Goal: Task Accomplishment & Management: Manage account settings

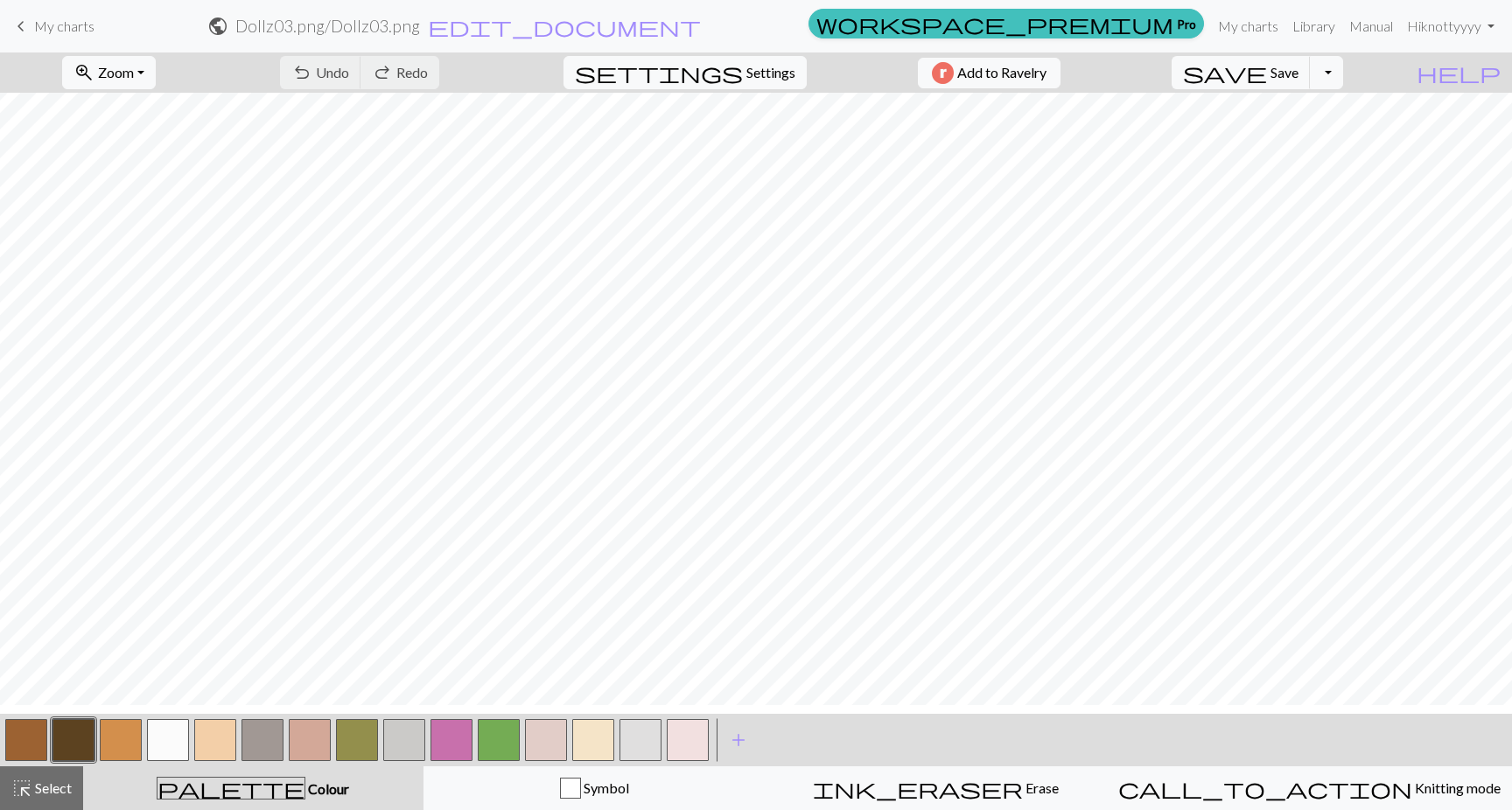
scroll to position [1007, 0]
click at [516, 744] on button "button" at bounding box center [498, 740] width 42 height 42
click at [497, 739] on button "button" at bounding box center [498, 740] width 42 height 42
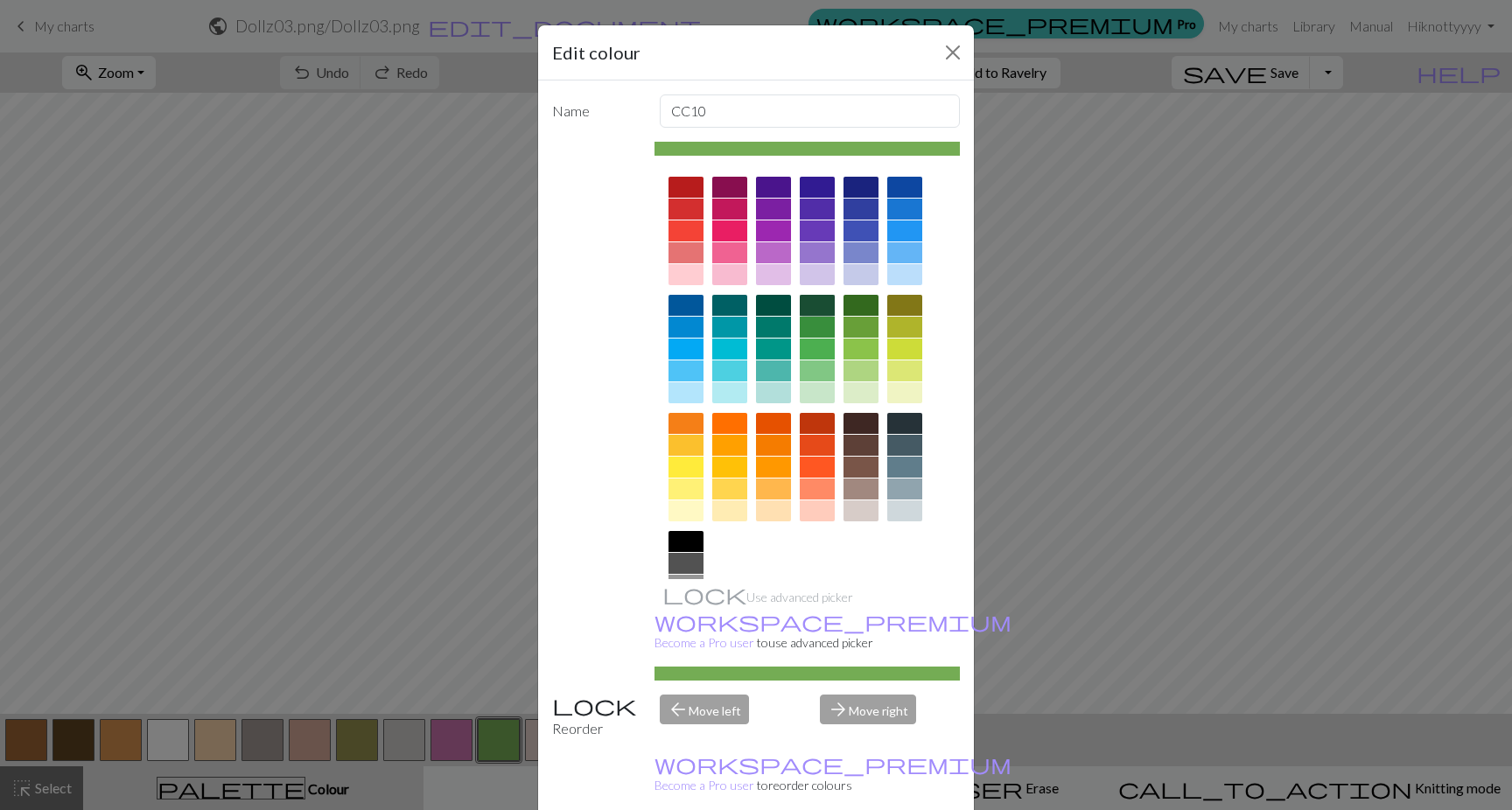
click at [813, 307] on div at bounding box center [817, 305] width 35 height 21
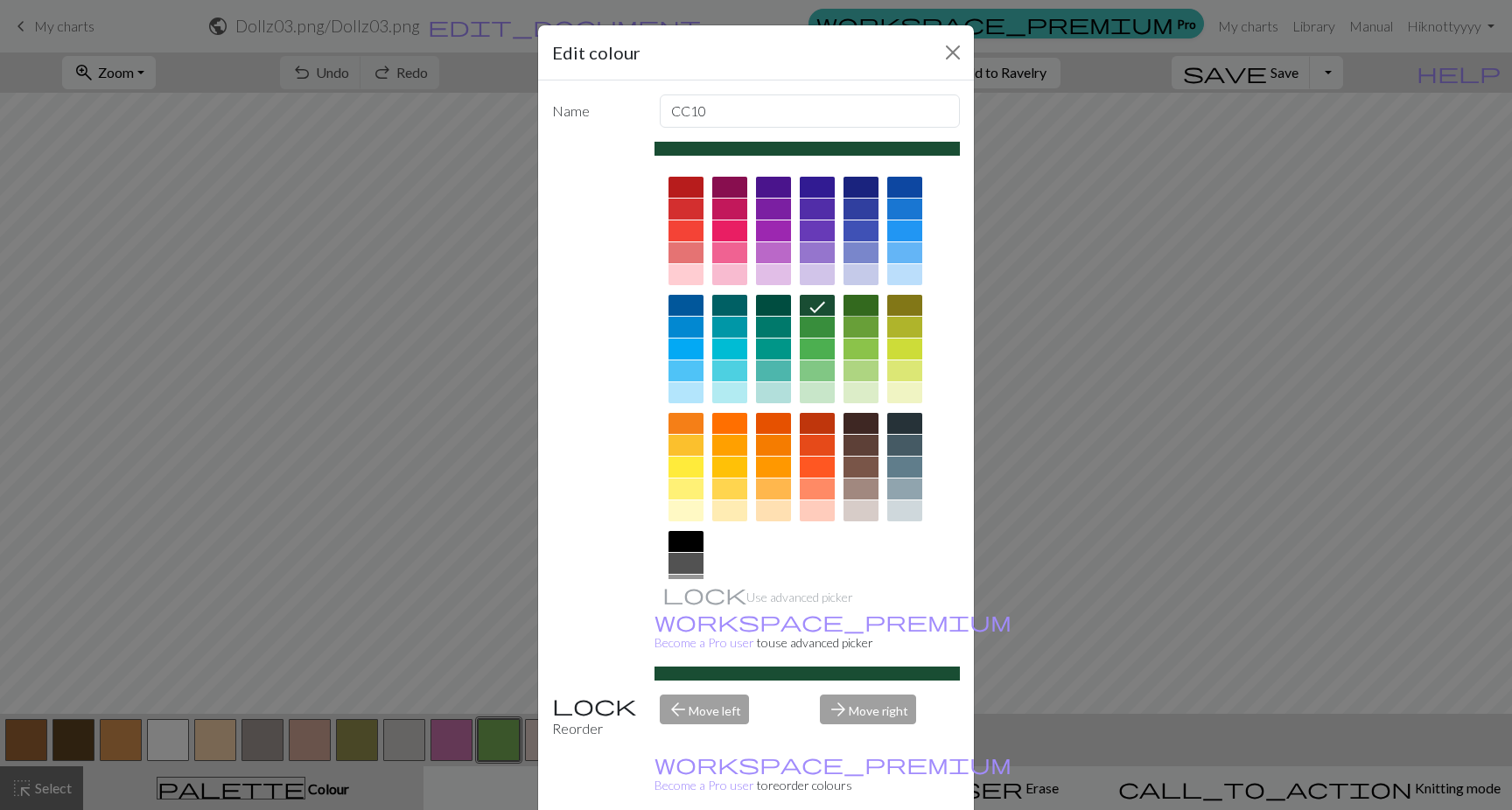
click at [855, 301] on div at bounding box center [860, 305] width 35 height 21
click at [817, 303] on div at bounding box center [817, 305] width 35 height 21
click at [814, 324] on div at bounding box center [817, 327] width 35 height 21
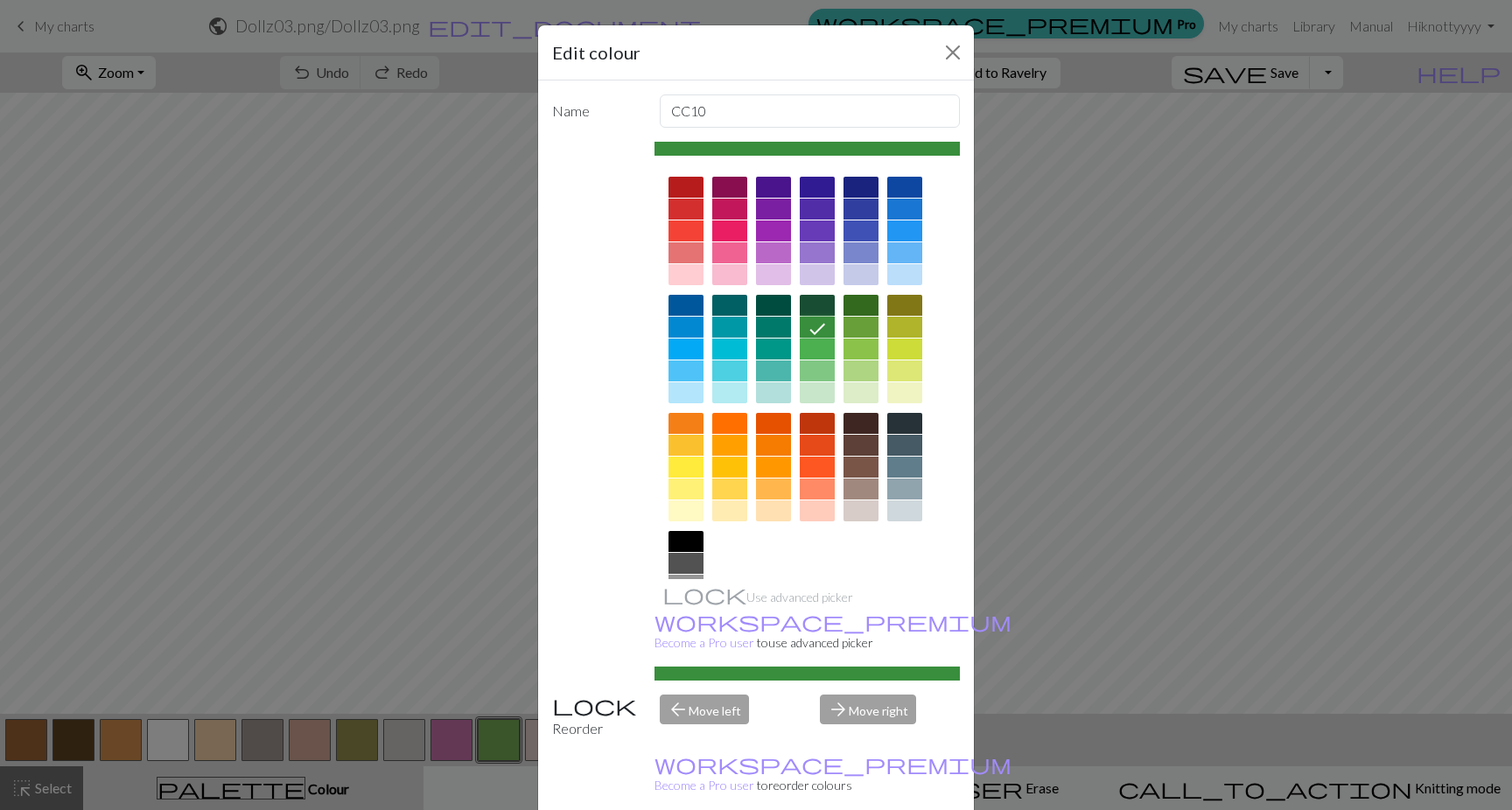
click at [812, 310] on div at bounding box center [817, 305] width 35 height 21
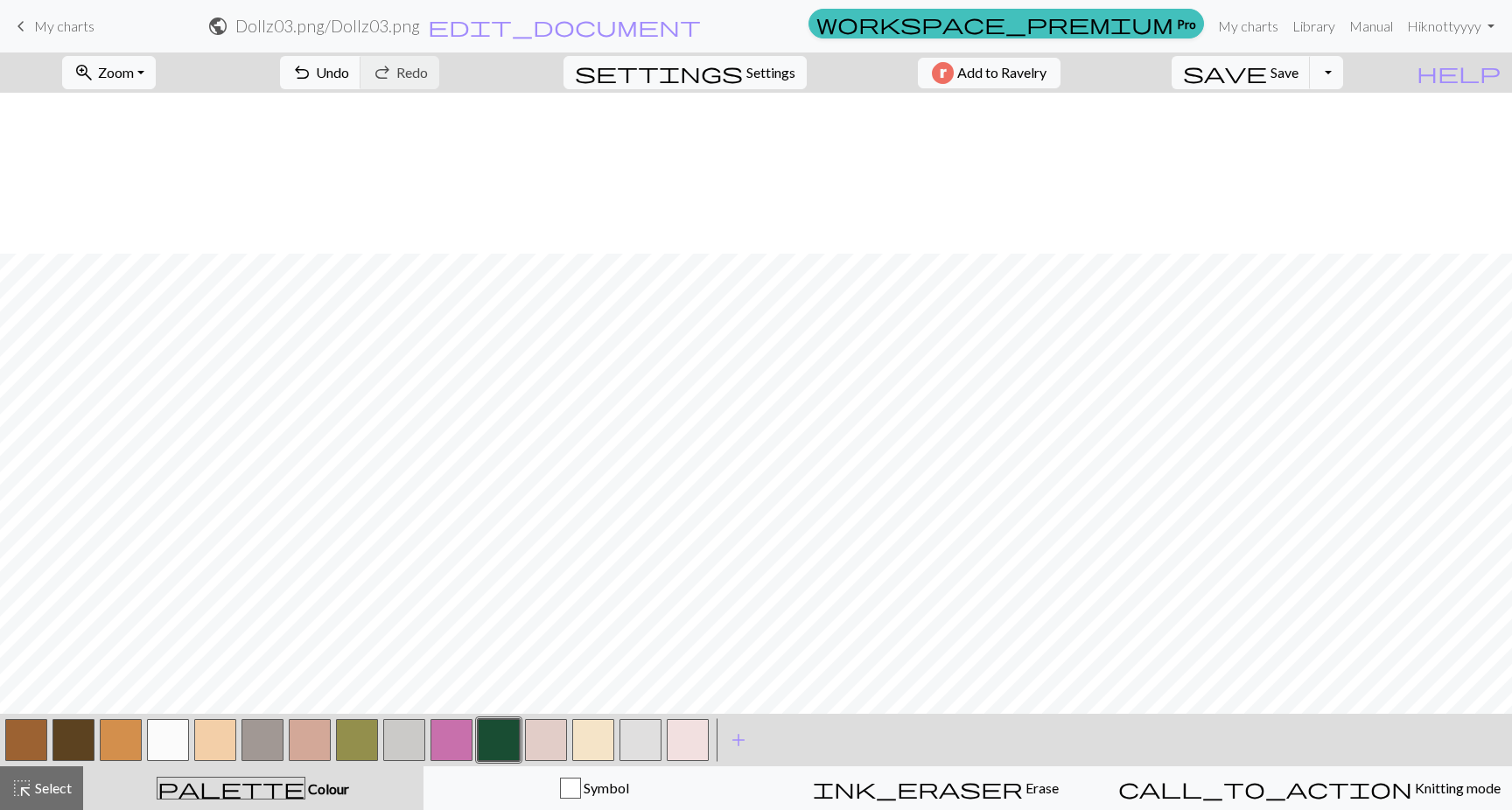
scroll to position [1029, 0]
click at [152, 735] on button "button" at bounding box center [168, 740] width 42 height 42
click at [167, 743] on button "button" at bounding box center [168, 740] width 42 height 42
click at [167, 743] on div "Edit colour Name CC3 Use advanced picker workspace_premium Become a Pro user to…" at bounding box center [756, 405] width 1512 height 810
click at [174, 728] on button "button" at bounding box center [168, 740] width 42 height 42
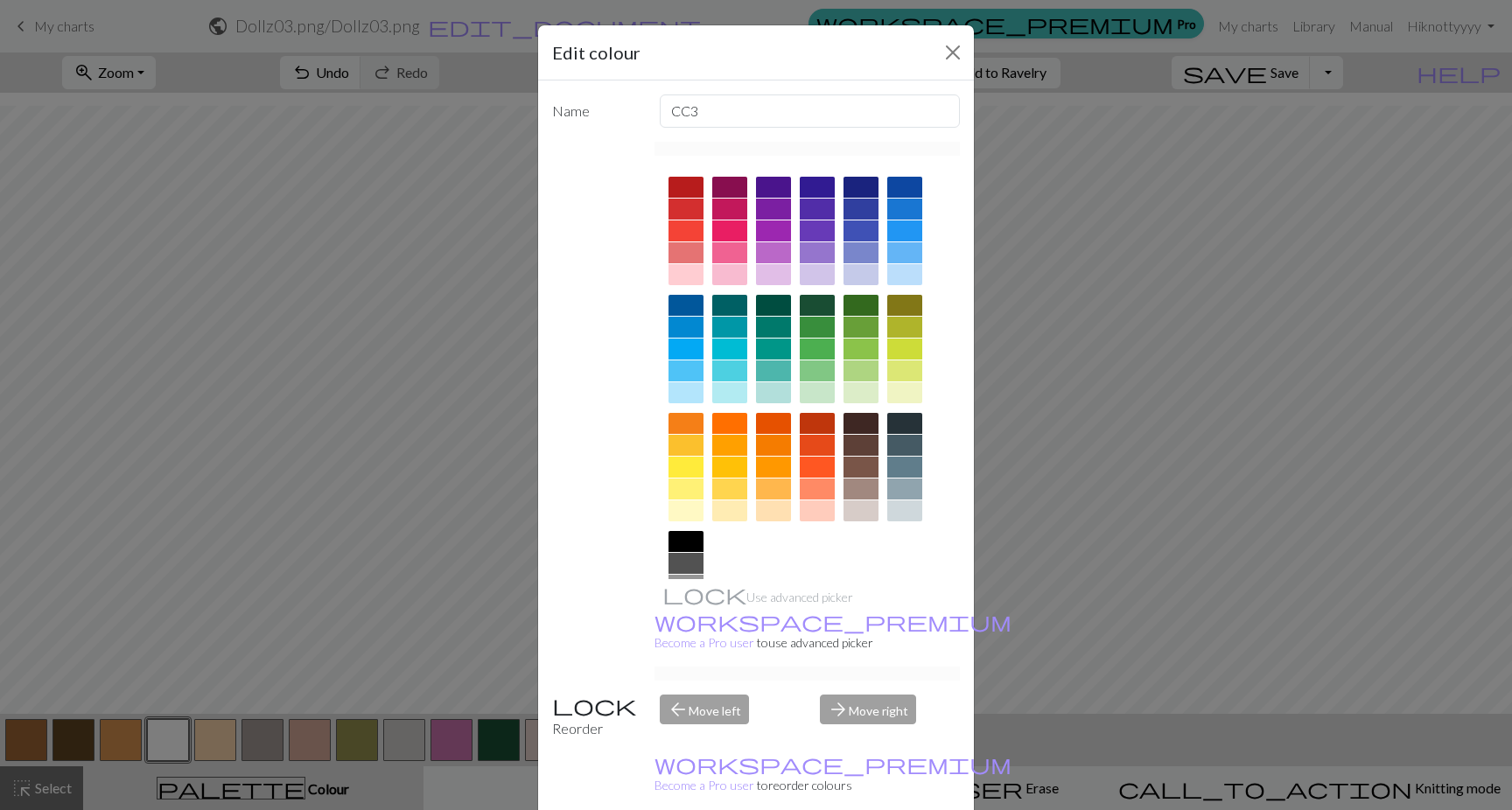
scroll to position [80, 0]
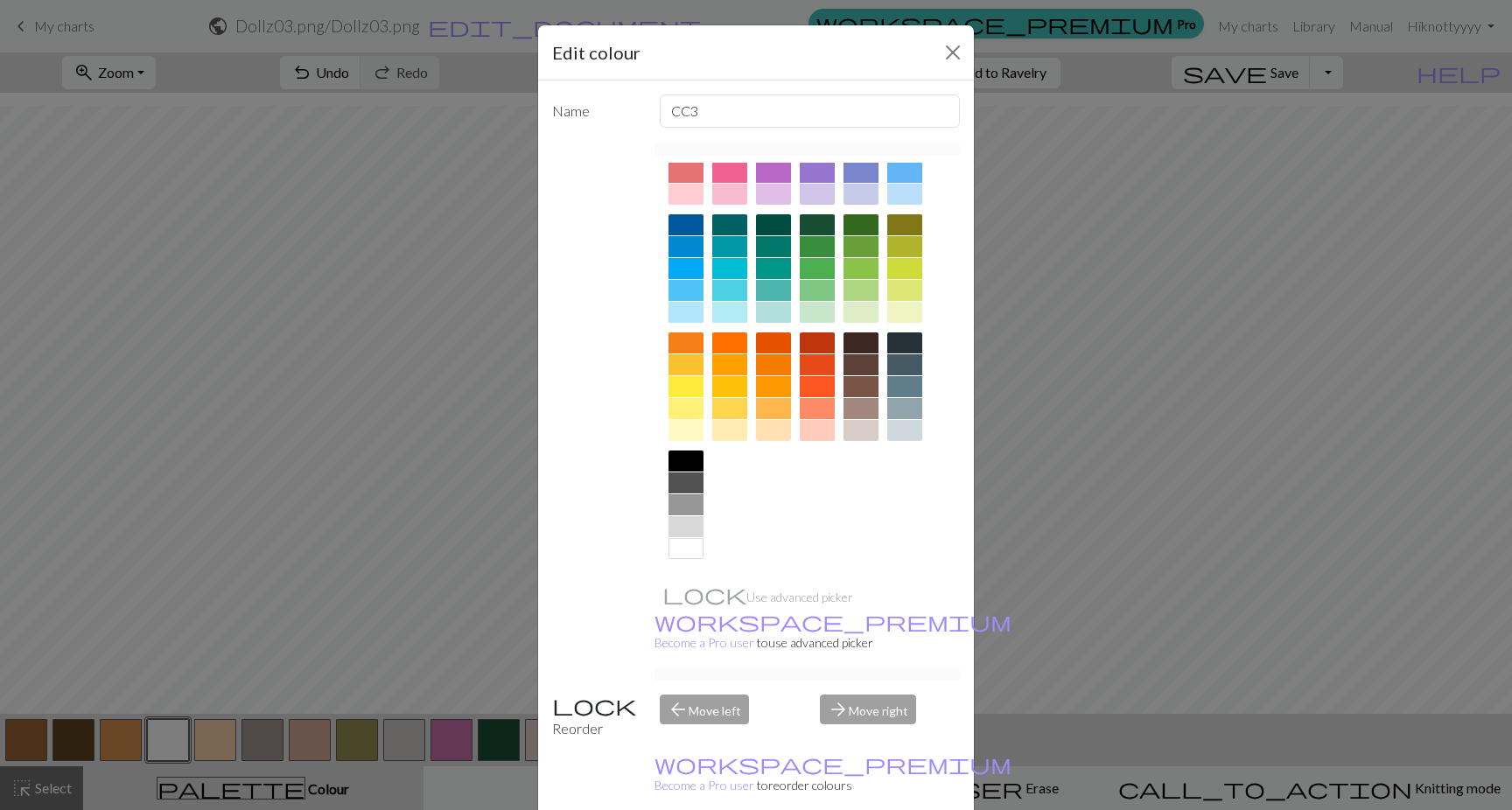
click at [682, 541] on div at bounding box center [685, 549] width 35 height 21
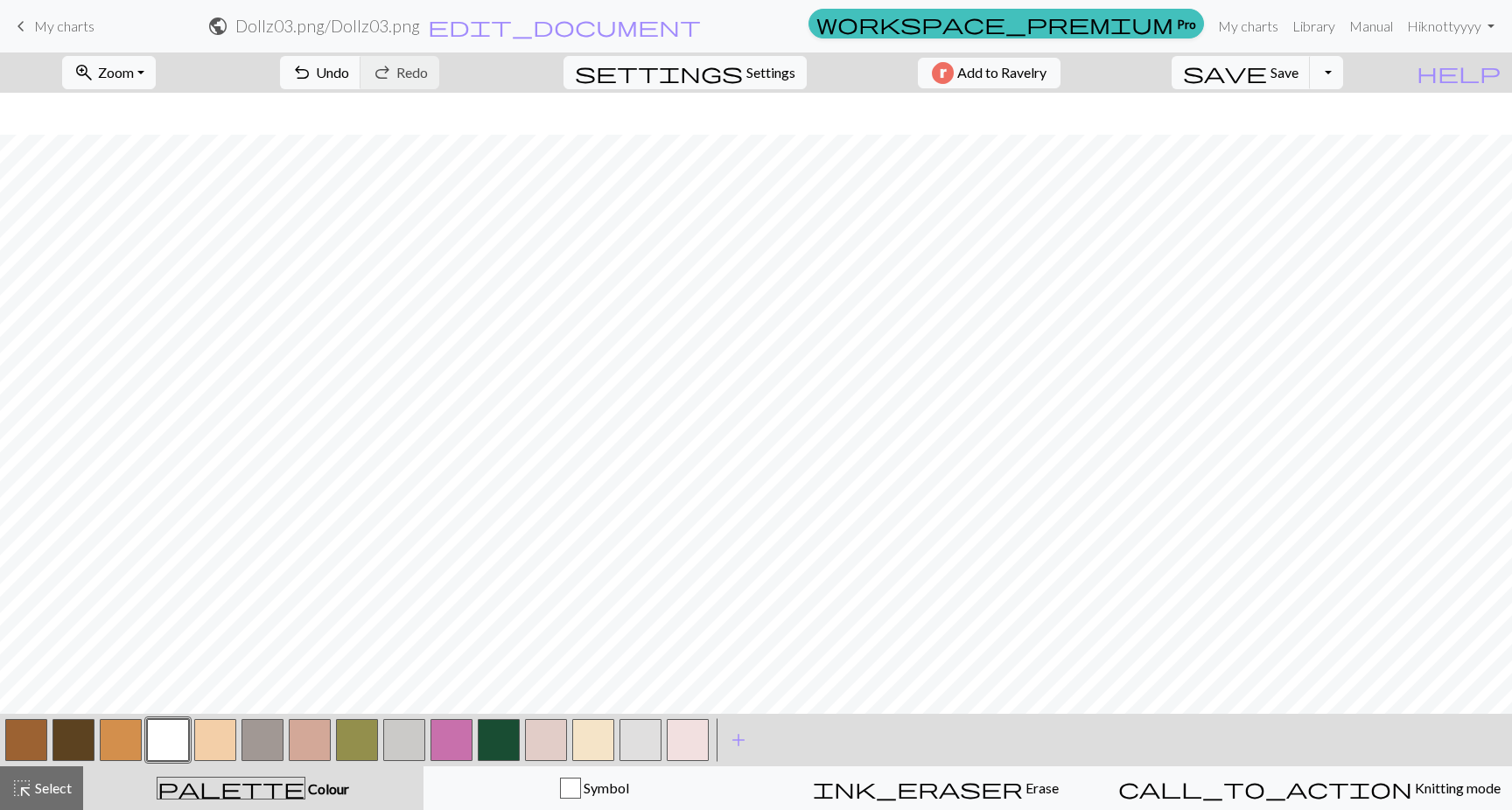
scroll to position [0, 0]
click at [361, 738] on button "button" at bounding box center [356, 740] width 42 height 42
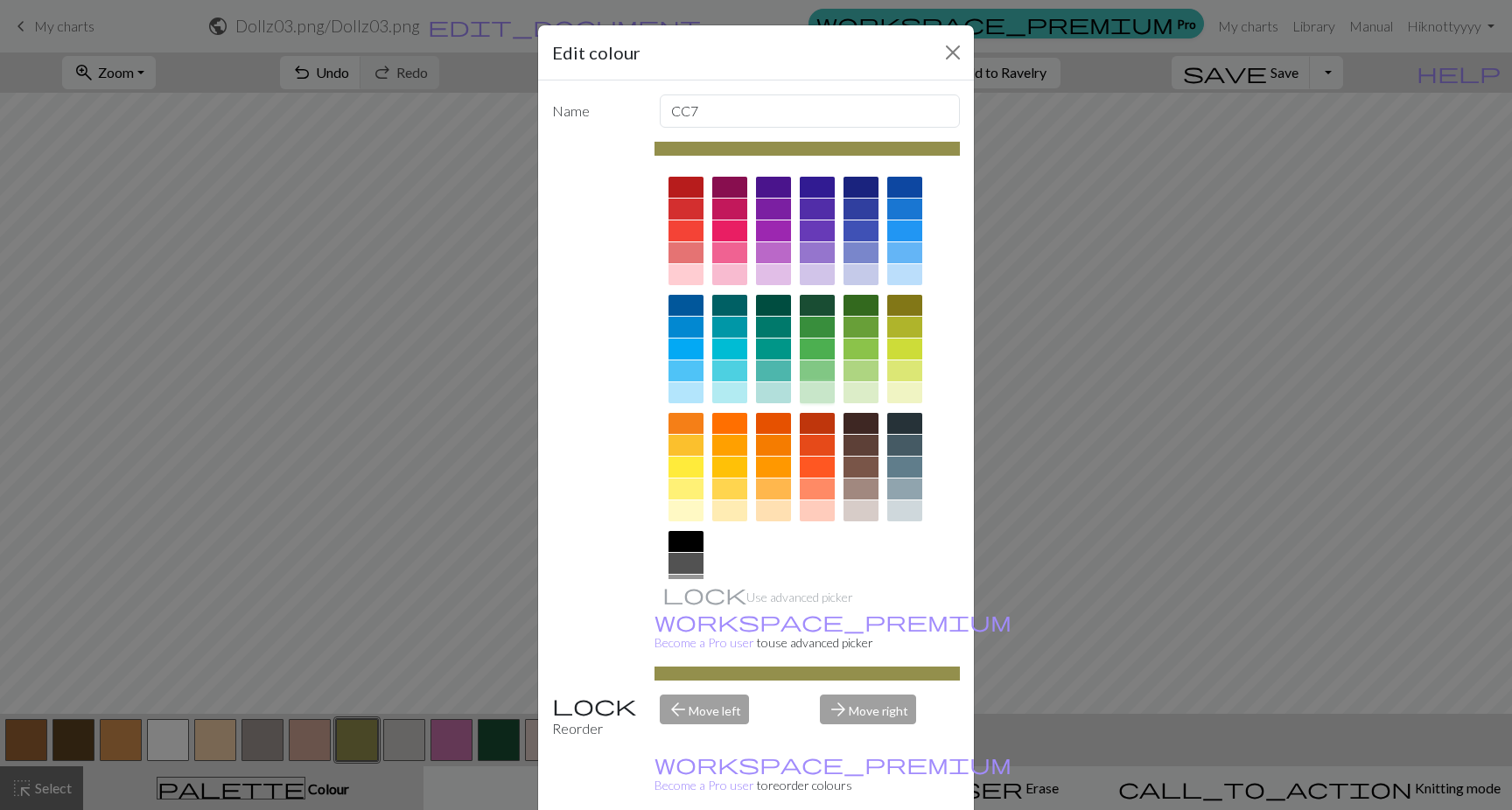
click at [814, 390] on div at bounding box center [817, 393] width 35 height 21
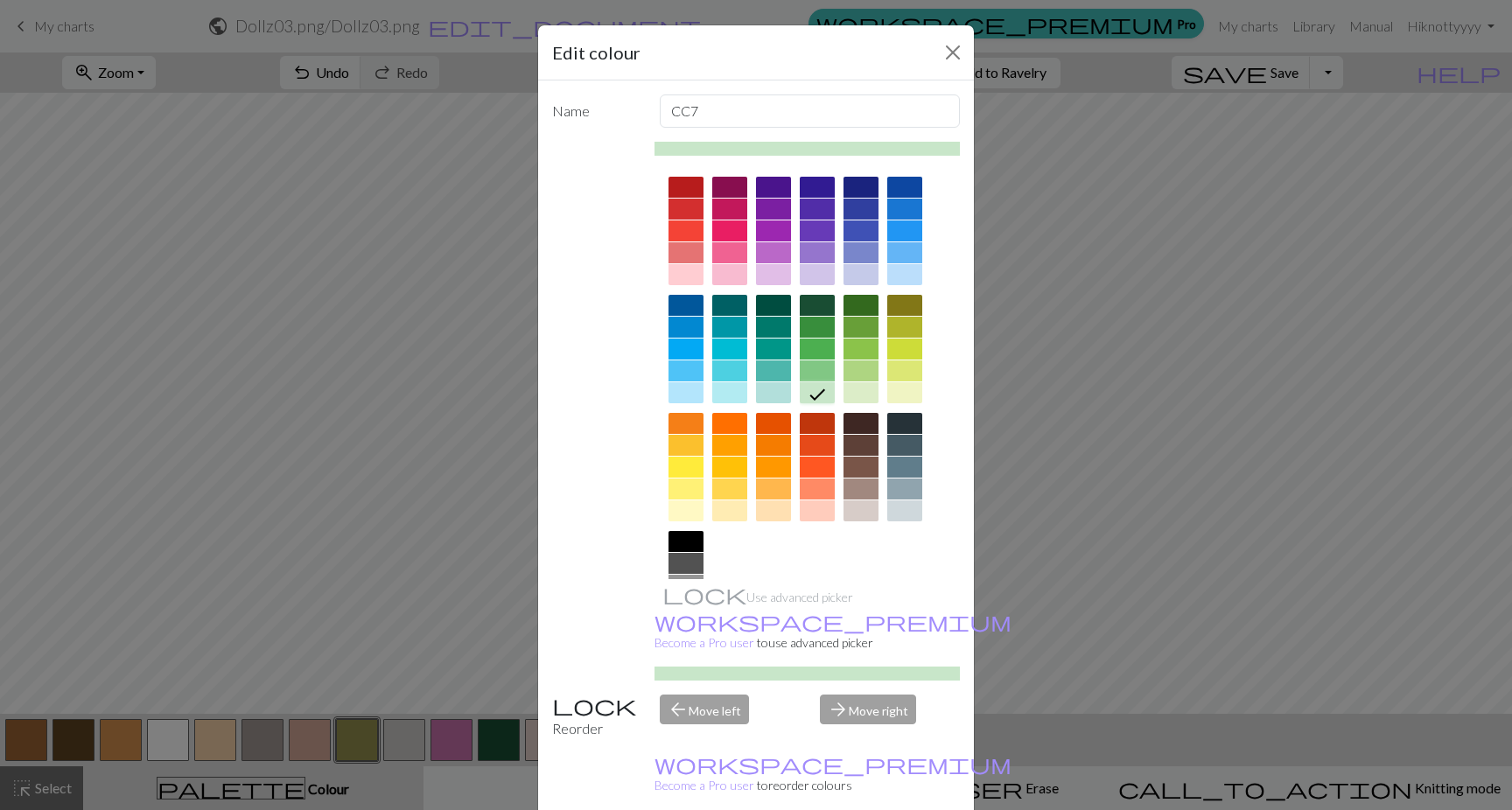
click at [814, 390] on icon at bounding box center [818, 394] width 21 height 21
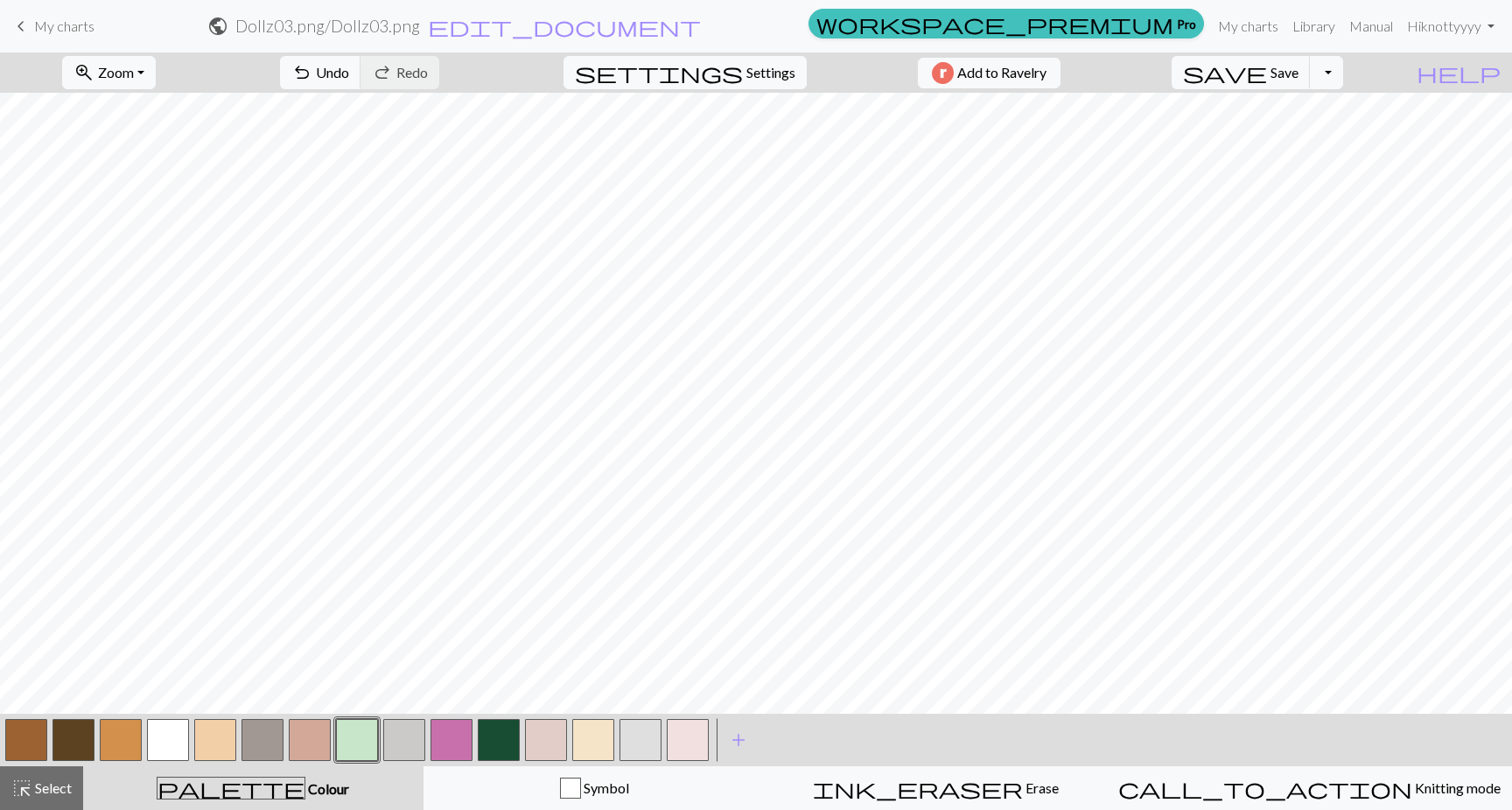
click at [360, 742] on button "button" at bounding box center [356, 740] width 42 height 42
click at [360, 742] on div "Edit colour Name CC7 Use advanced picker workspace_premium Become a Pro user to…" at bounding box center [756, 405] width 1512 height 810
click at [360, 742] on button "button" at bounding box center [356, 740] width 42 height 42
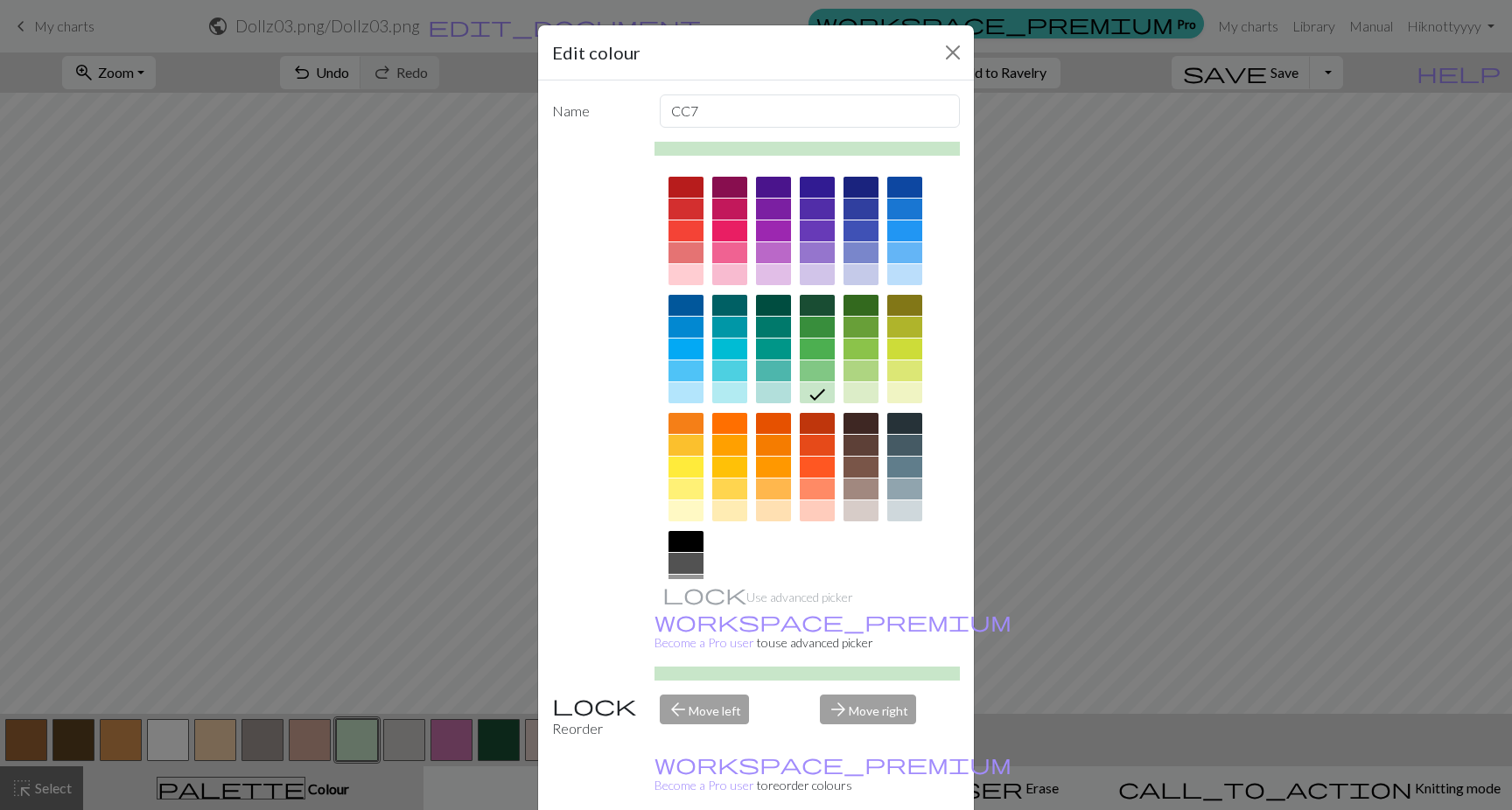
click at [812, 368] on div at bounding box center [817, 371] width 35 height 21
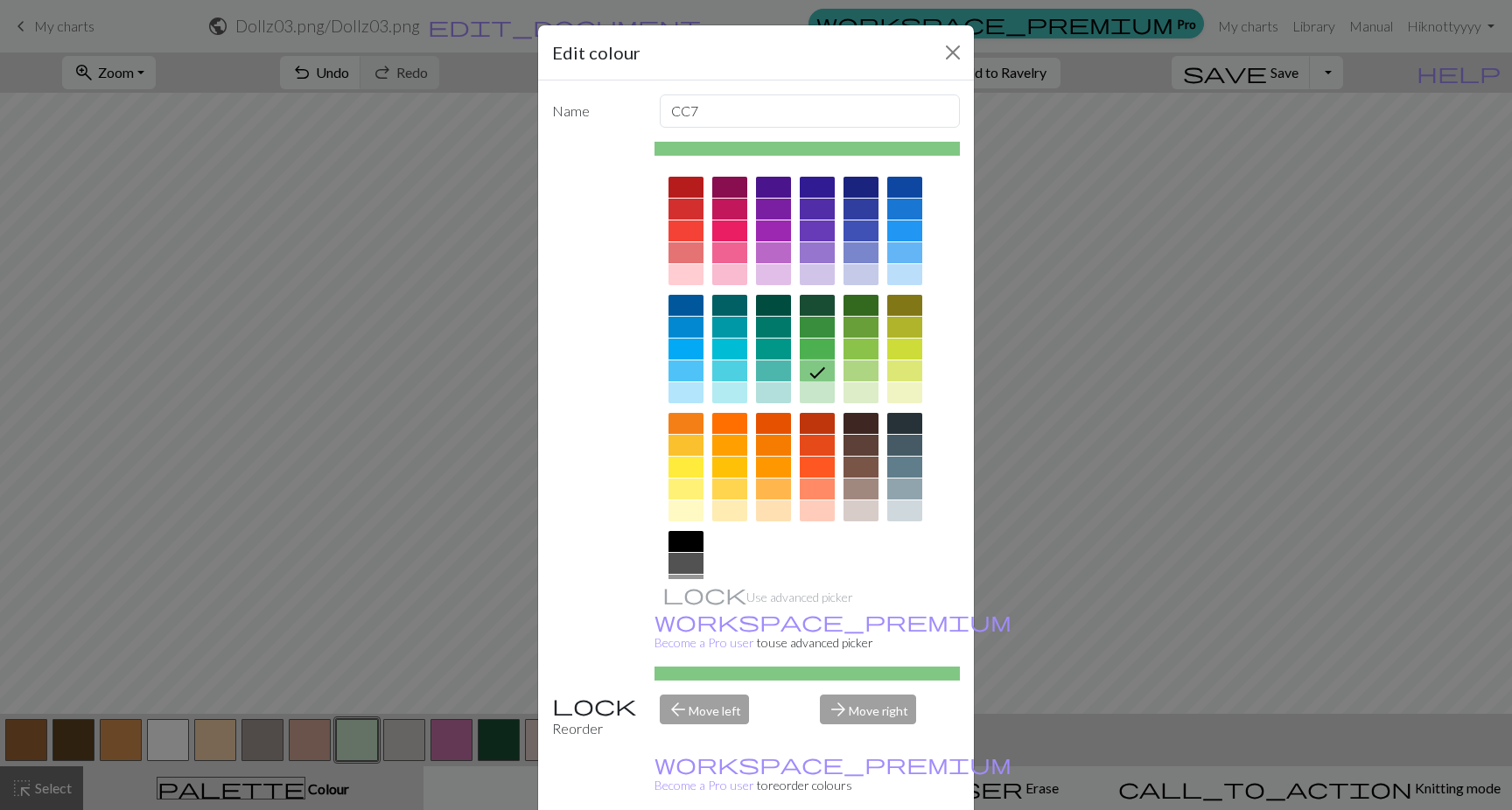
scroll to position [4, 0]
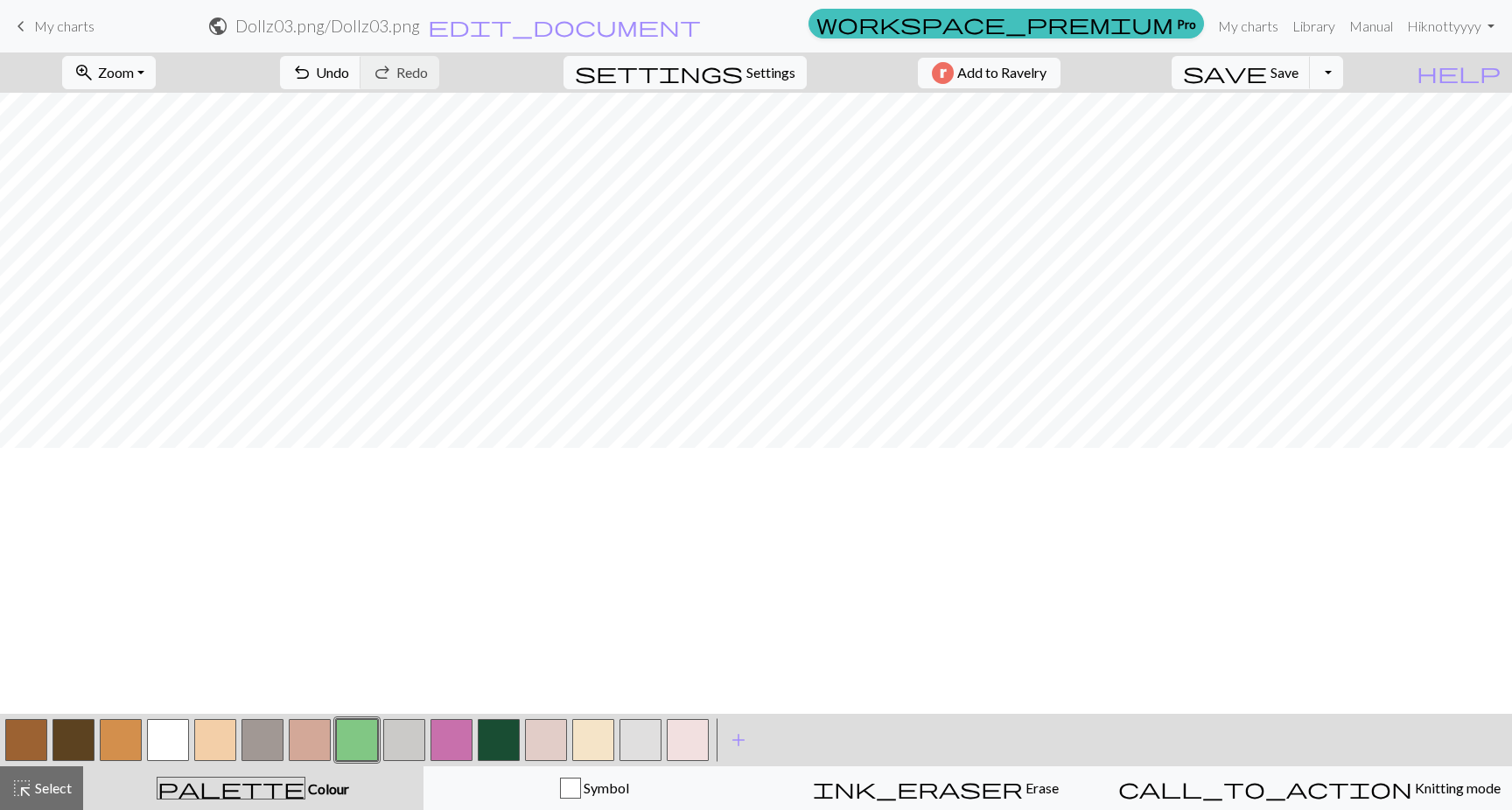
scroll to position [124, 0]
click at [548, 752] on button "button" at bounding box center [545, 740] width 42 height 42
click at [551, 725] on button "button" at bounding box center [545, 740] width 42 height 42
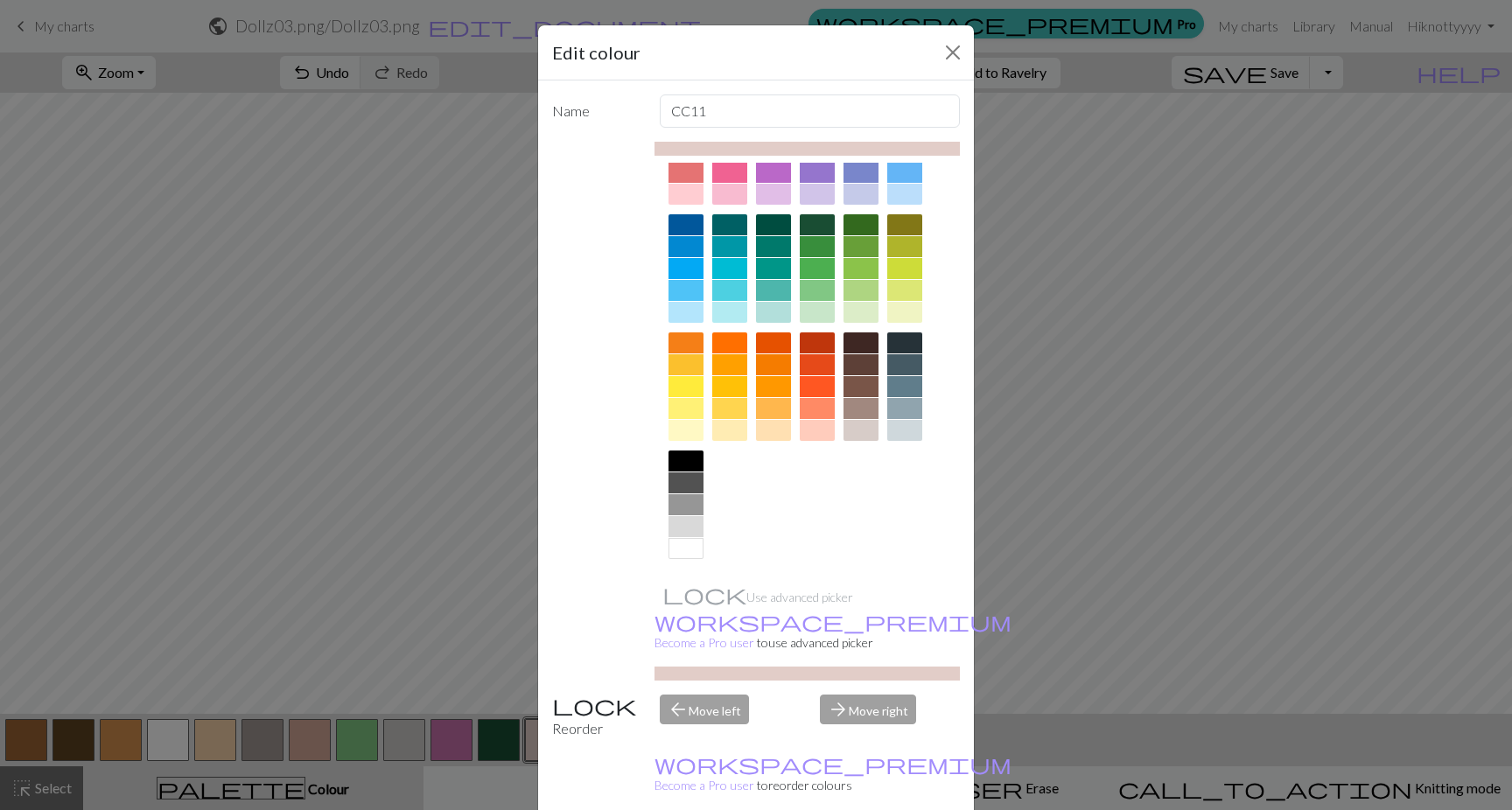
scroll to position [0, 0]
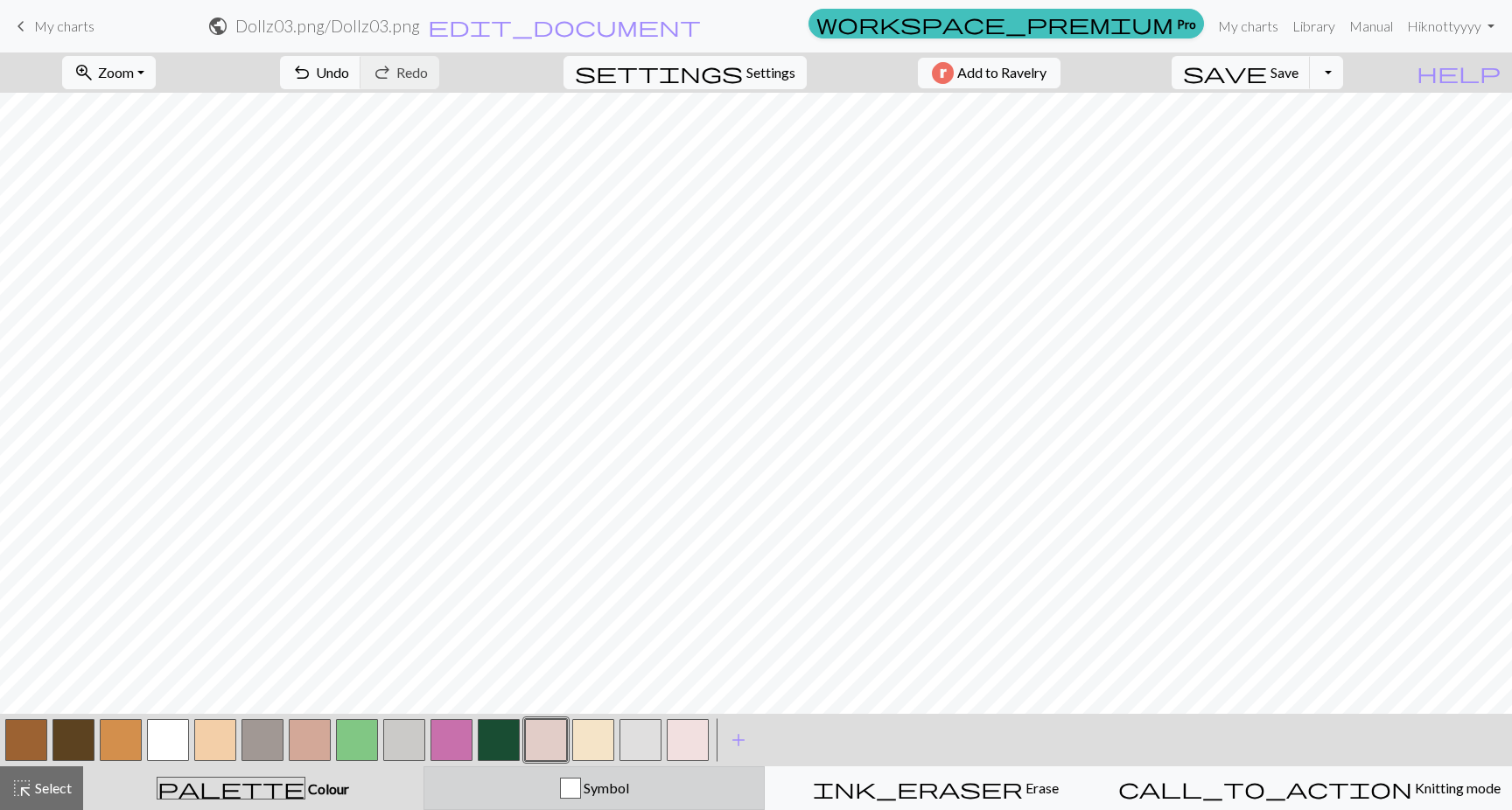
click at [581, 793] on div "button" at bounding box center [570, 788] width 21 height 21
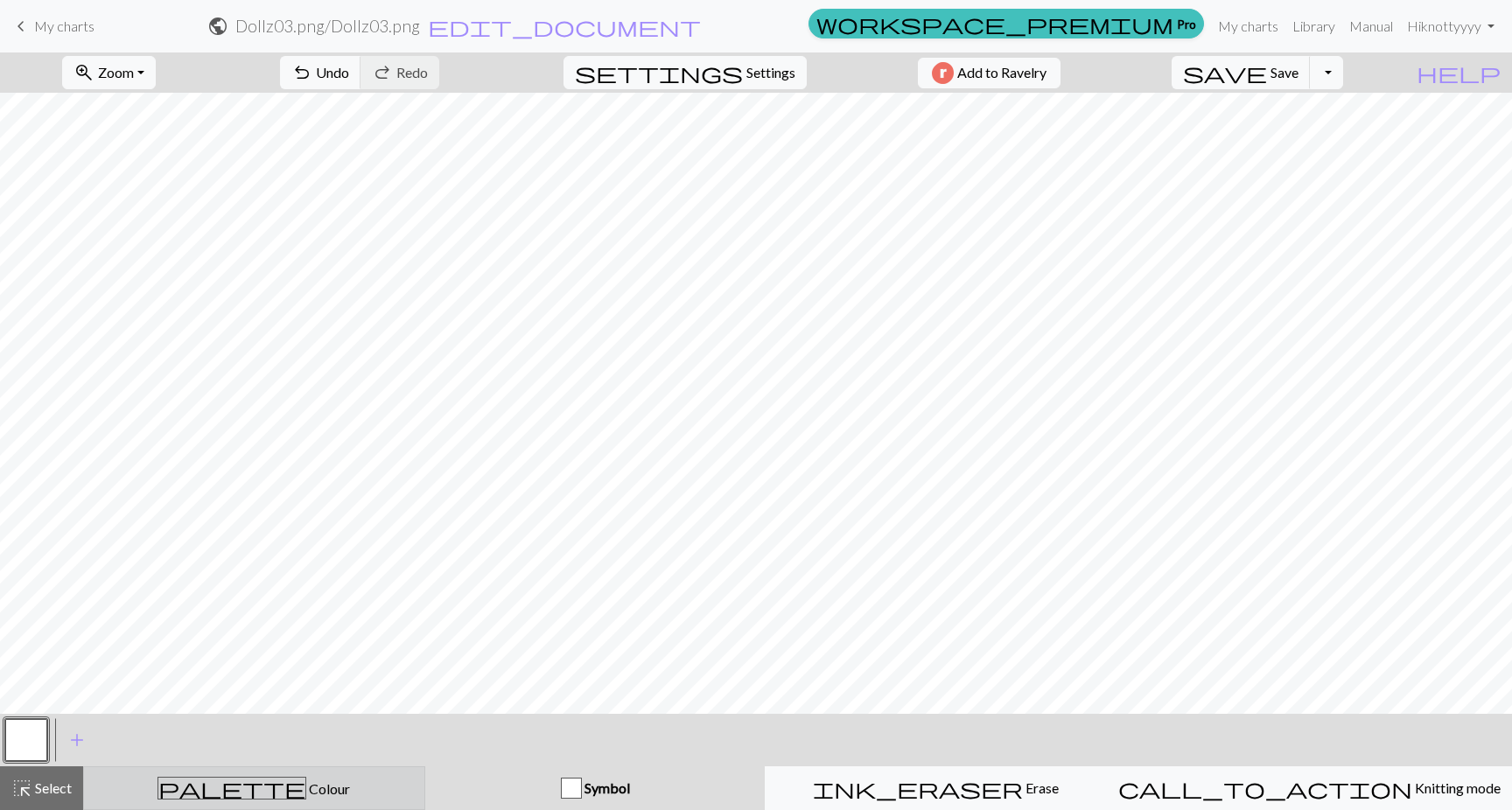
click at [322, 795] on div "palette Colour Colour" at bounding box center [254, 787] width 320 height 22
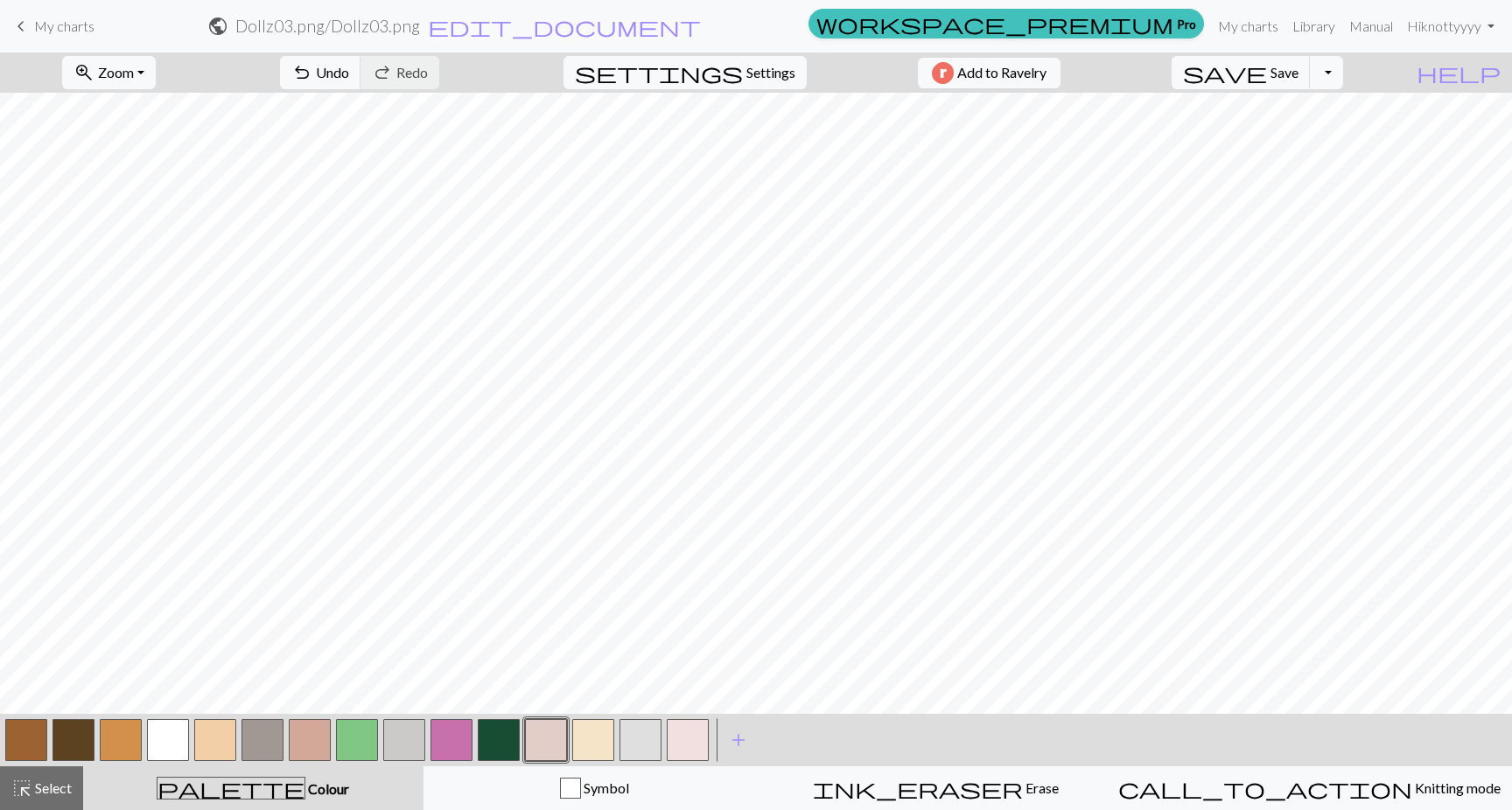
click at [553, 743] on button "button" at bounding box center [545, 740] width 42 height 42
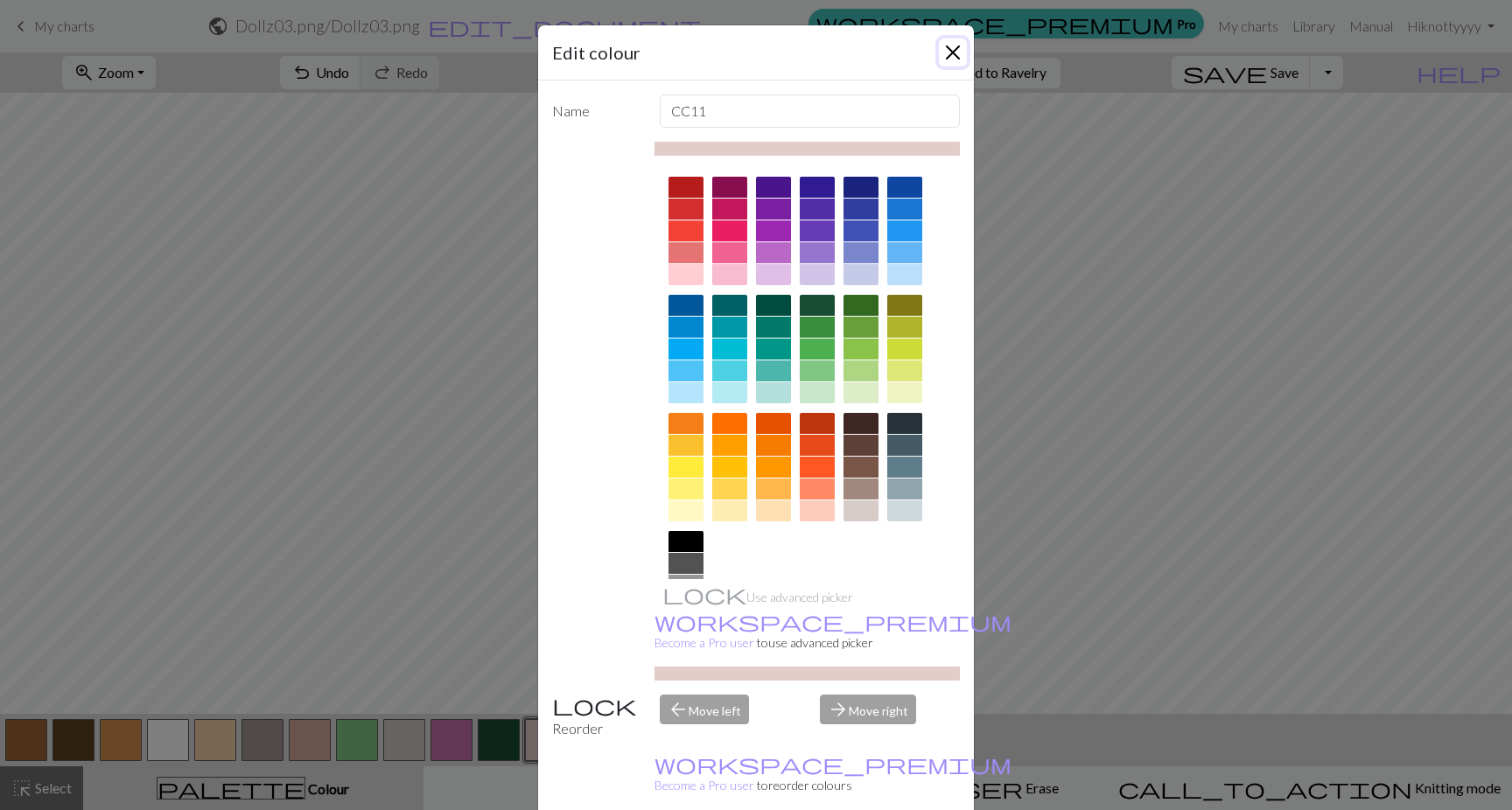
click at [946, 62] on button "Close" at bounding box center [952, 52] width 28 height 28
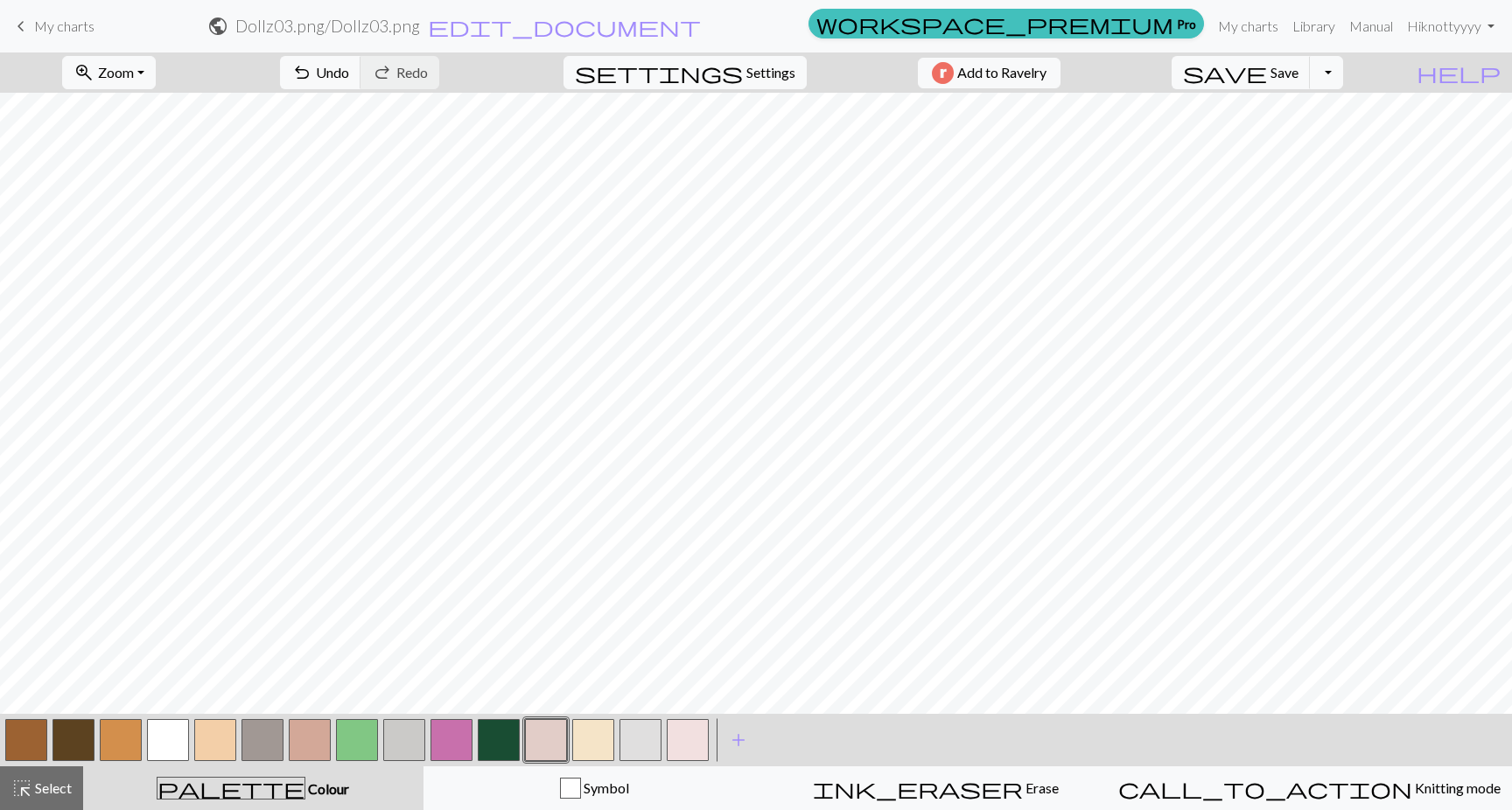
click at [695, 743] on button "button" at bounding box center [687, 740] width 42 height 42
click at [676, 739] on button "button" at bounding box center [687, 740] width 42 height 42
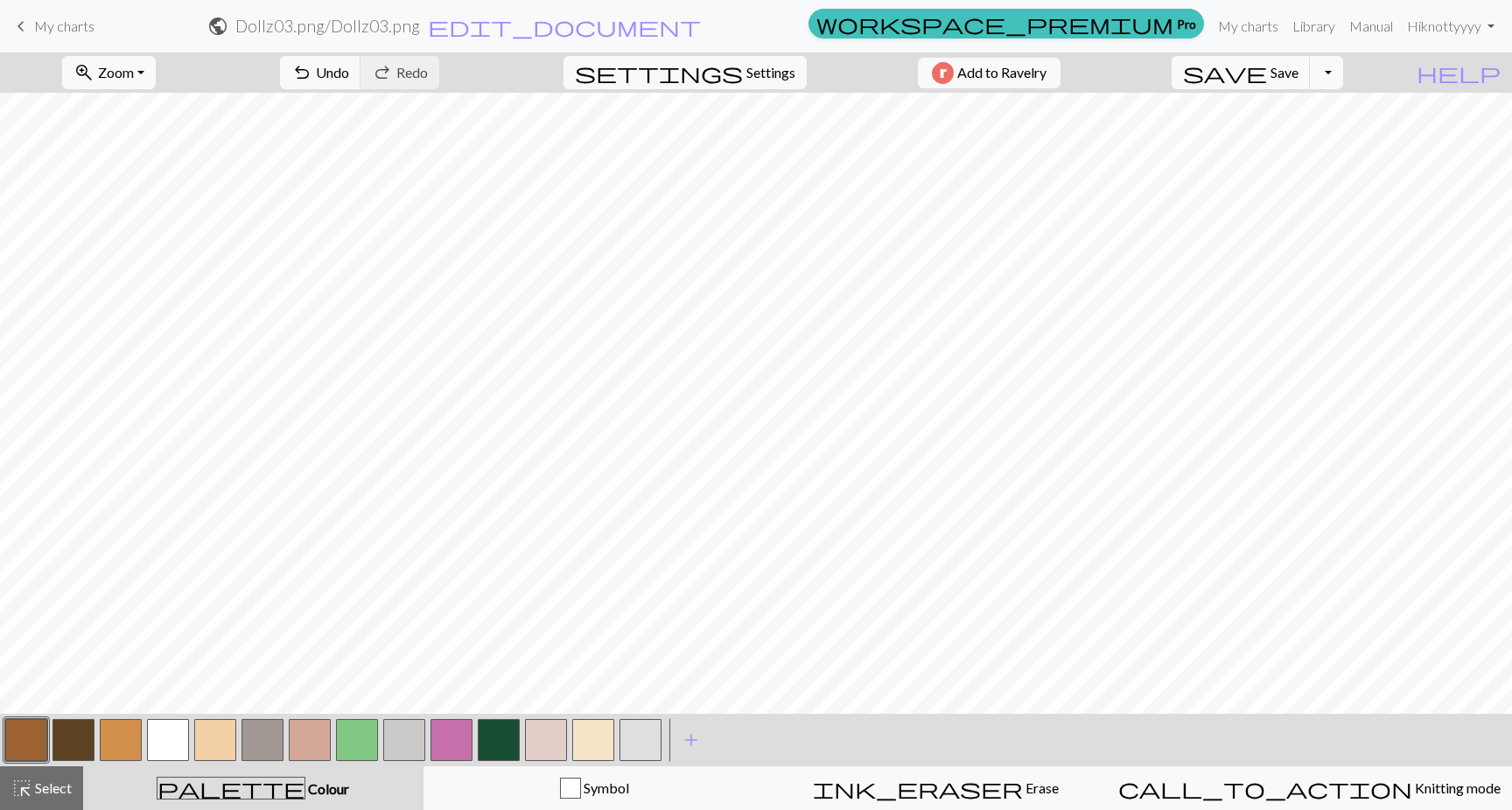
click at [545, 728] on button "button" at bounding box center [545, 740] width 42 height 42
click at [441, 737] on button "button" at bounding box center [451, 740] width 42 height 42
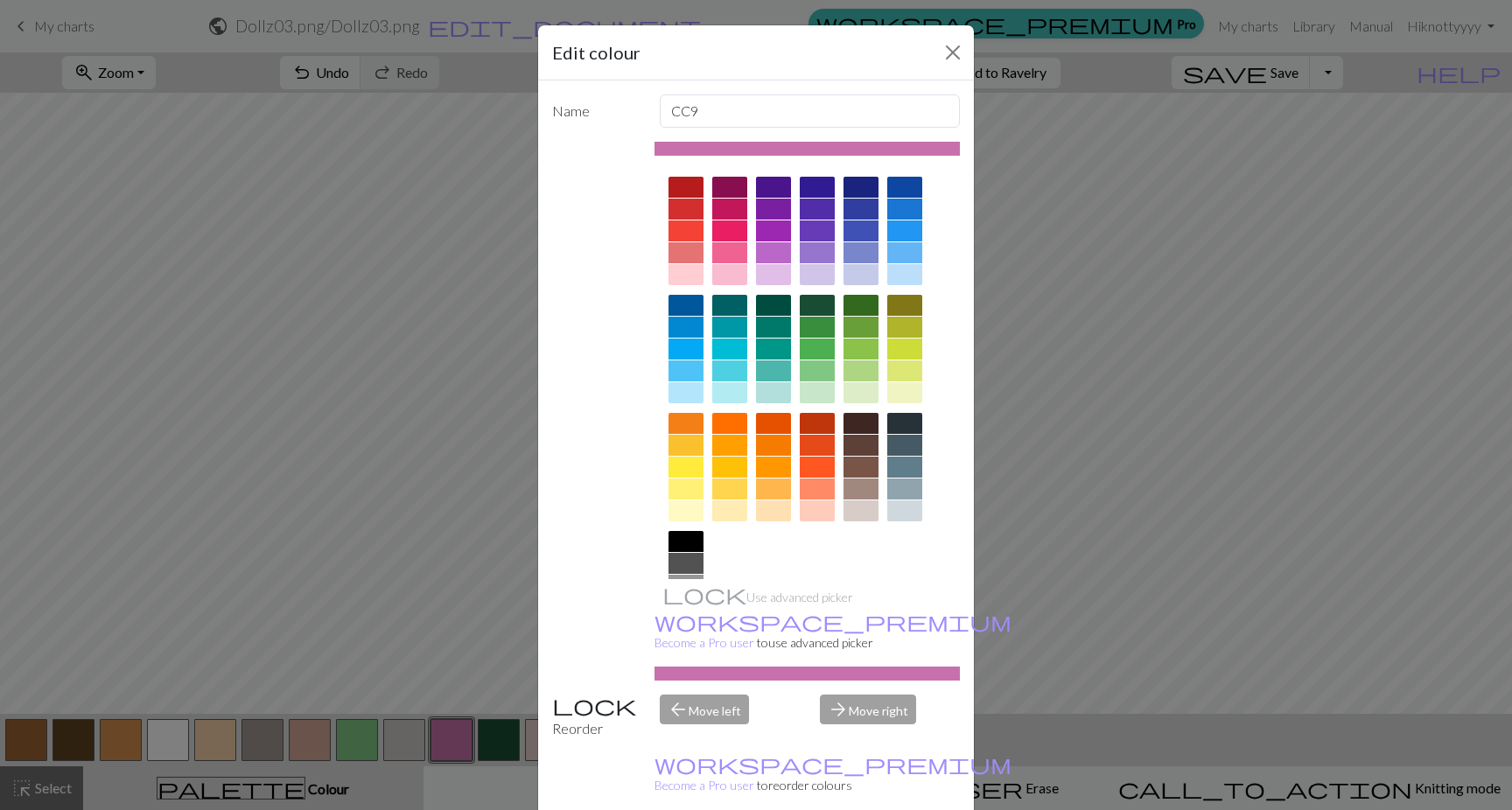
click at [722, 204] on div at bounding box center [729, 209] width 35 height 21
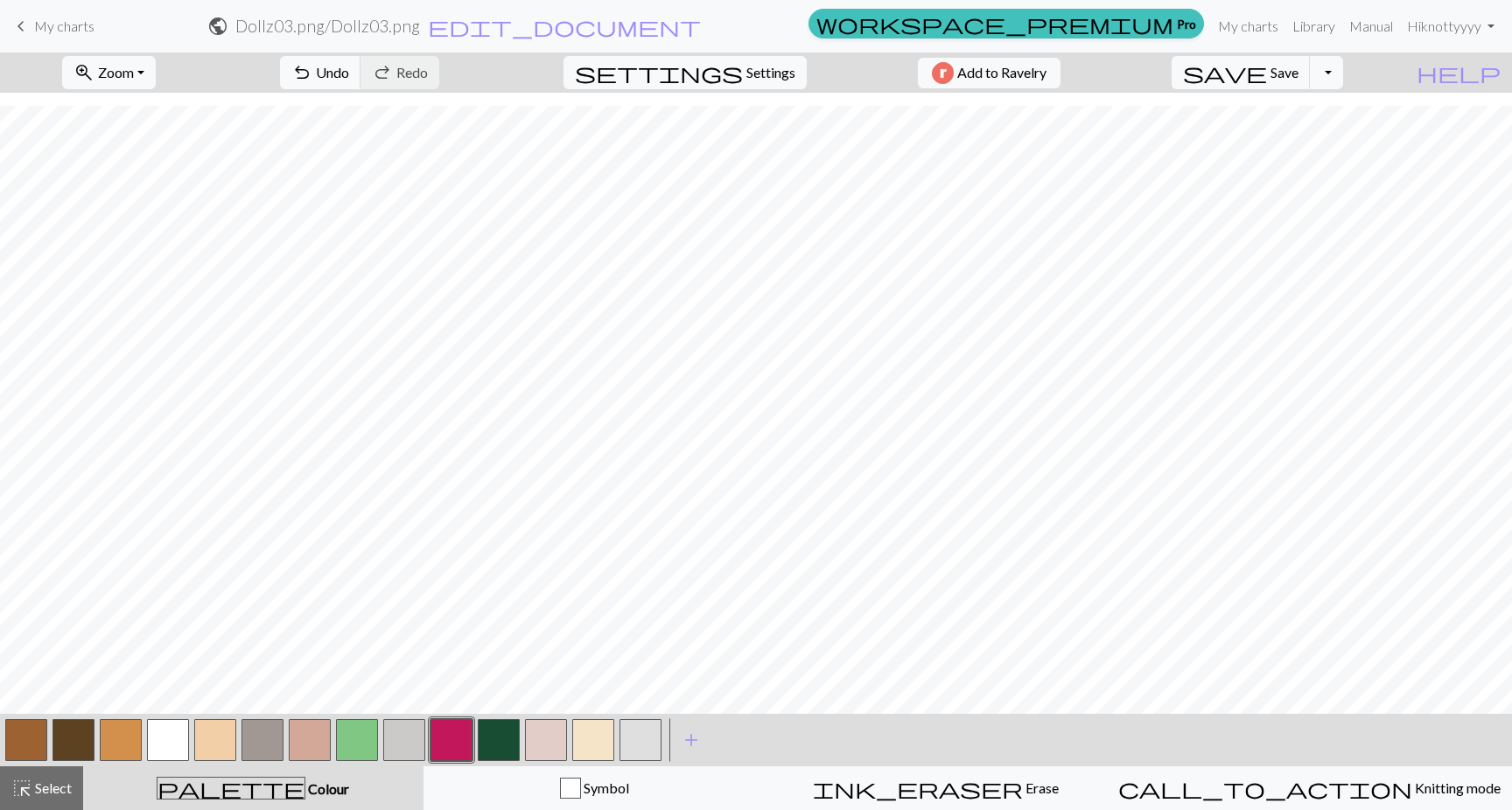
scroll to position [1029, 0]
